Goal: Information Seeking & Learning: Understand process/instructions

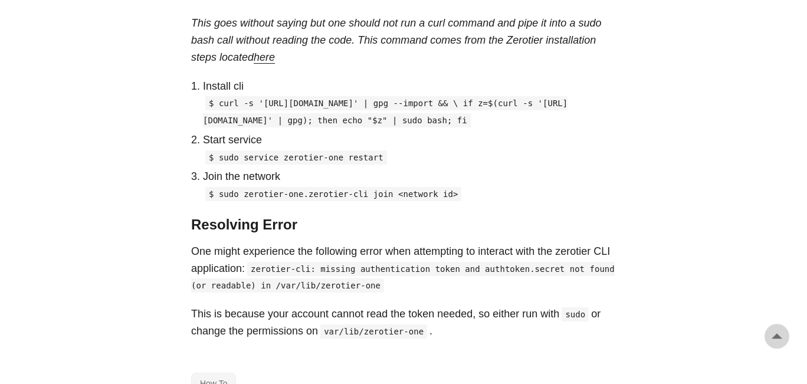
scroll to position [1009, 0]
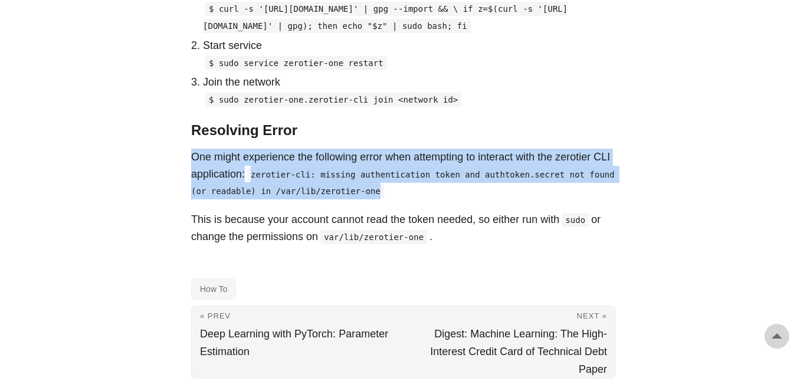
drag, startPoint x: 196, startPoint y: 174, endPoint x: 558, endPoint y: 203, distance: 362.8
click at [558, 199] on p "One might experience the following error when attempting to interact with the z…" at bounding box center [403, 174] width 425 height 51
click at [500, 199] on p "One might experience the following error when attempting to interact with the z…" at bounding box center [403, 174] width 425 height 51
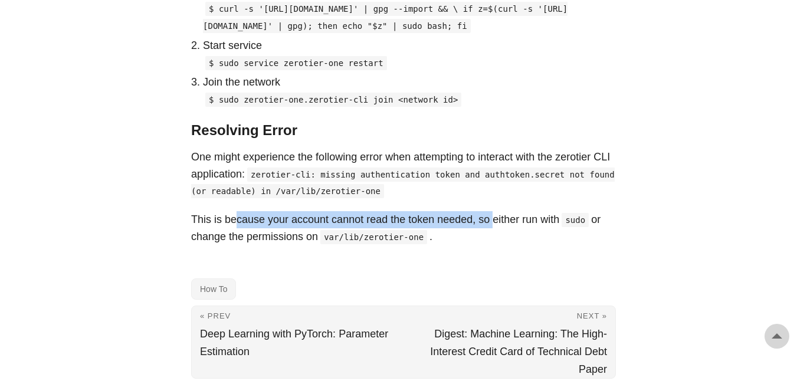
drag, startPoint x: 268, startPoint y: 235, endPoint x: 486, endPoint y: 235, distance: 217.1
click at [486, 235] on p "This is because your account cannot read the token needed, so either run with s…" at bounding box center [403, 228] width 425 height 34
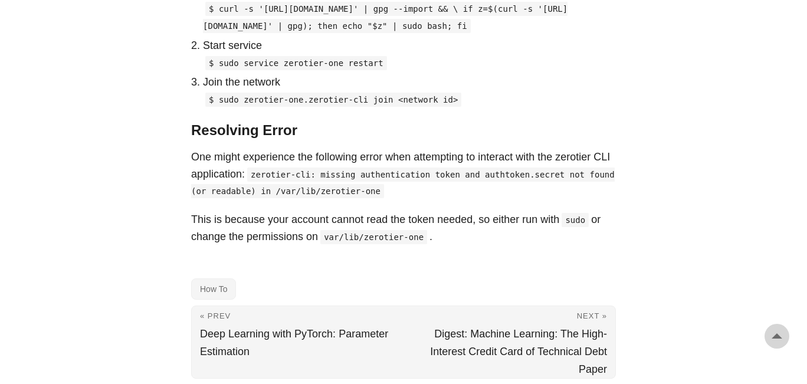
click at [534, 235] on p "This is because your account cannot read the token needed, so either run with s…" at bounding box center [403, 228] width 425 height 34
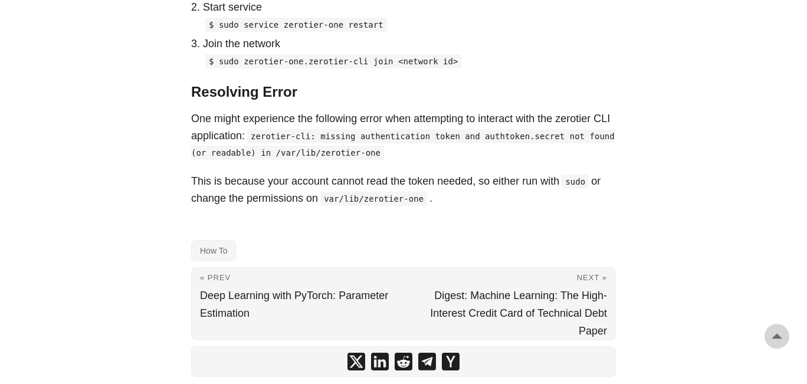
scroll to position [1076, 0]
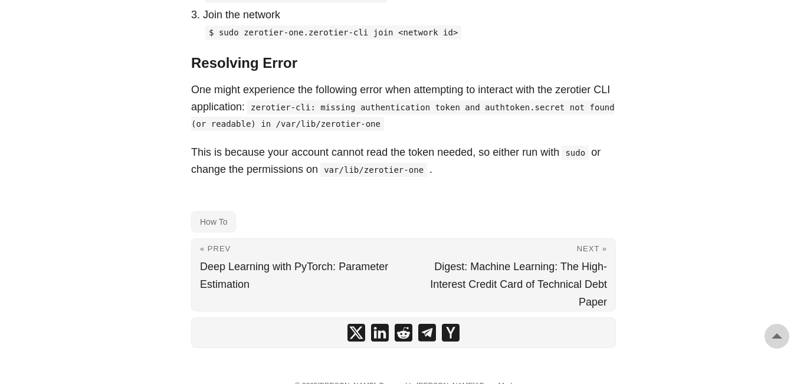
drag, startPoint x: 311, startPoint y: 173, endPoint x: 314, endPoint y: 190, distance: 16.9
click at [314, 178] on p "This is because your account cannot read the token needed, so either run with s…" at bounding box center [403, 161] width 425 height 34
click at [393, 177] on code "var/lib/zerotier-one" at bounding box center [373, 170] width 107 height 14
click at [429, 178] on p "This is because your account cannot read the token needed, so either run with s…" at bounding box center [403, 161] width 425 height 34
click at [408, 177] on code "var/lib/zerotier-one" at bounding box center [373, 170] width 107 height 14
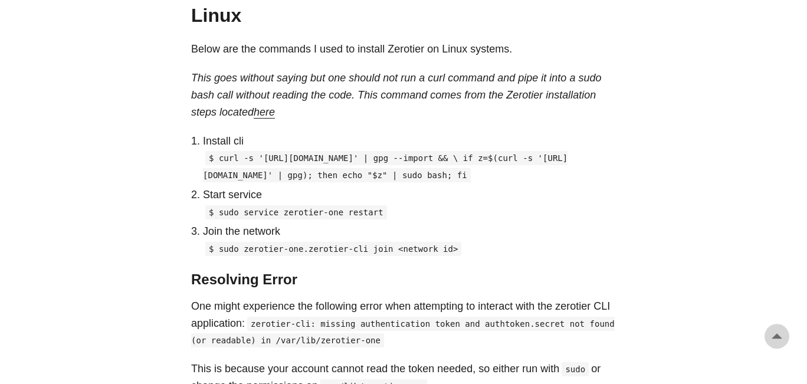
scroll to position [844, 0]
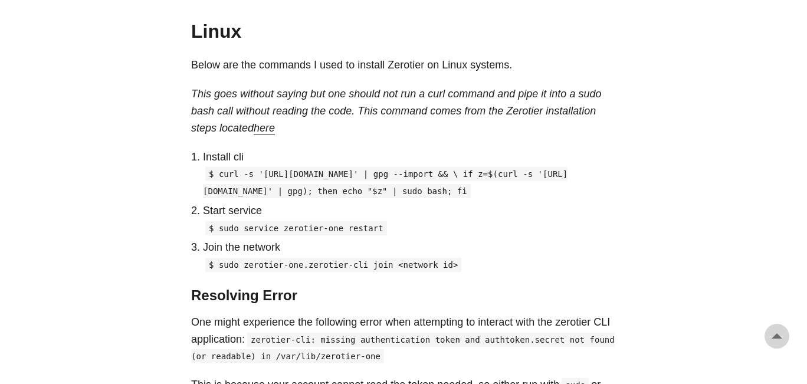
click at [270, 133] on link "here" at bounding box center [264, 128] width 21 height 12
